Goal: Find specific page/section: Find specific page/section

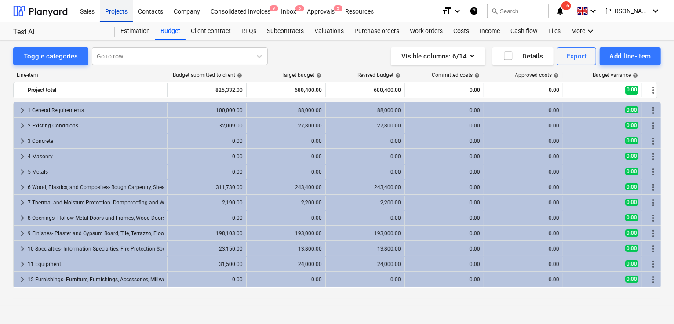
click at [126, 13] on div "Projects" at bounding box center [116, 11] width 33 height 22
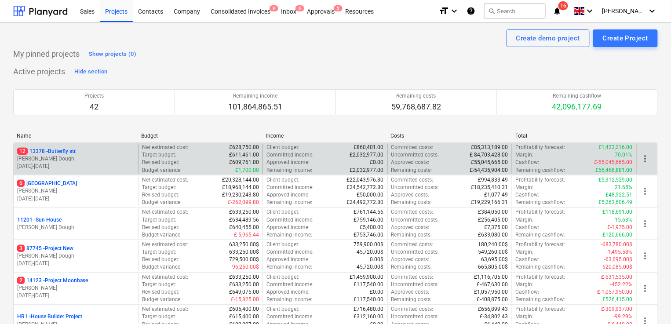
click at [89, 157] on p "[PERSON_NAME] Dough" at bounding box center [75, 158] width 117 height 7
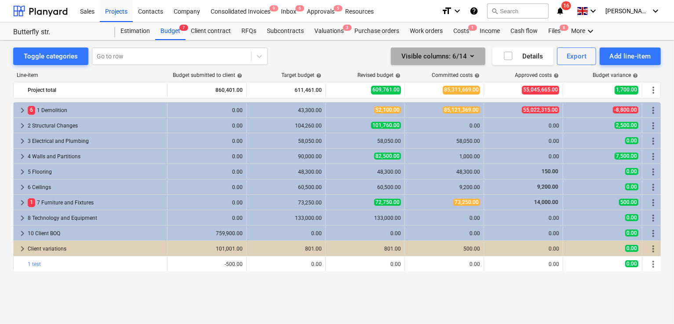
click at [465, 52] on div "Visible columns : 6/14" at bounding box center [437, 56] width 73 height 11
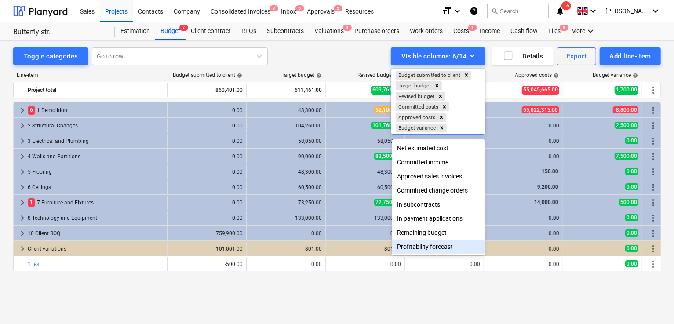
click at [433, 247] on div "Profitability forecast" at bounding box center [438, 247] width 93 height 14
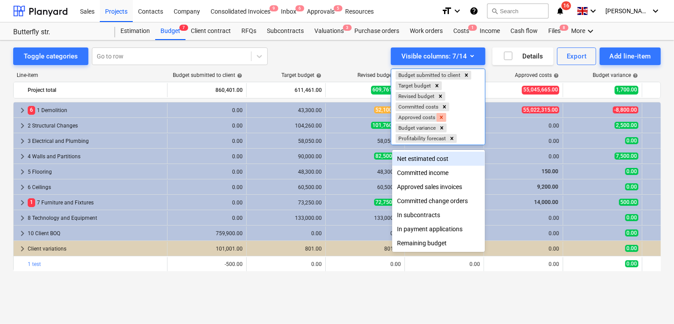
click at [440, 120] on icon "Remove Approved costs" at bounding box center [441, 117] width 6 height 6
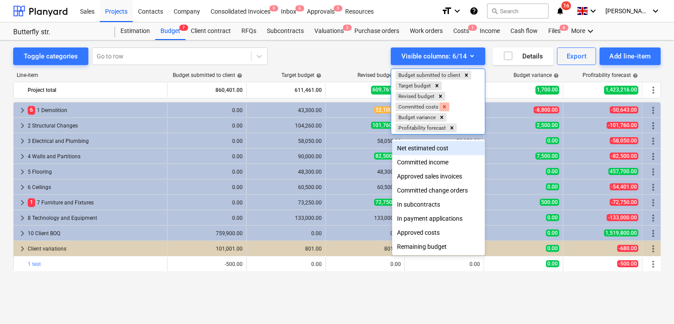
click at [447, 110] on icon "Remove Committed costs" at bounding box center [444, 107] width 6 height 6
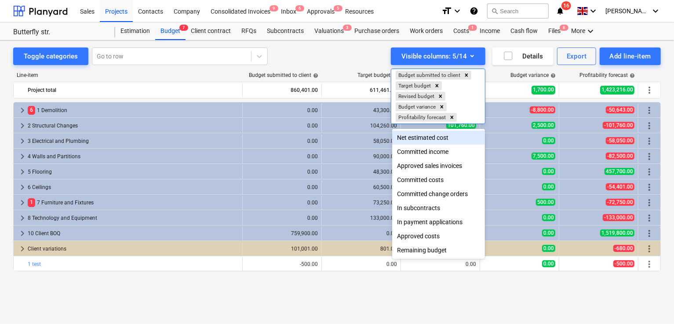
click at [368, 59] on div at bounding box center [337, 162] width 674 height 324
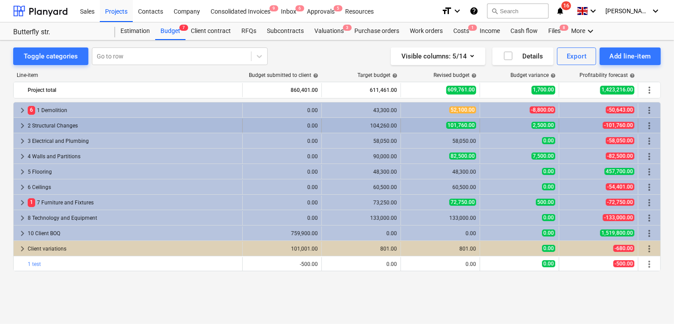
click at [24, 127] on span "keyboard_arrow_right" at bounding box center [22, 125] width 11 height 11
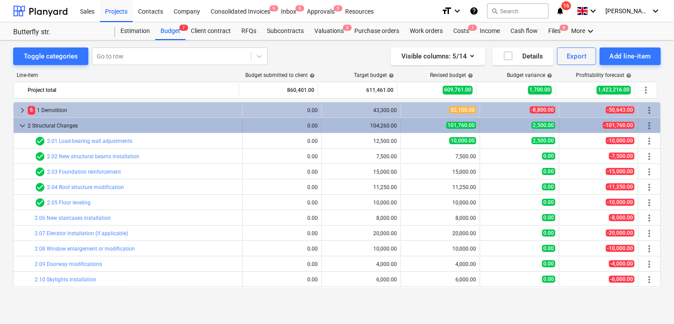
click at [22, 126] on span "keyboard_arrow_down" at bounding box center [22, 125] width 11 height 11
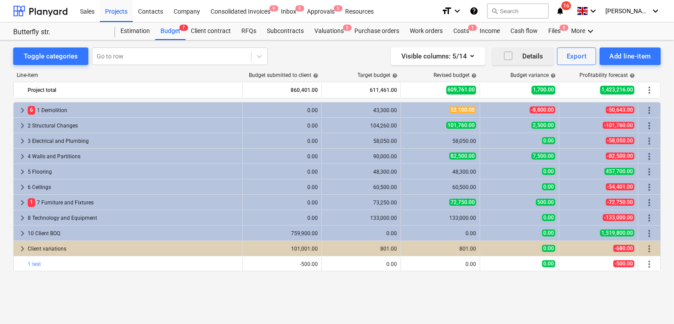
click at [503, 56] on icon "button" at bounding box center [508, 56] width 11 height 11
